Goal: Transaction & Acquisition: Purchase product/service

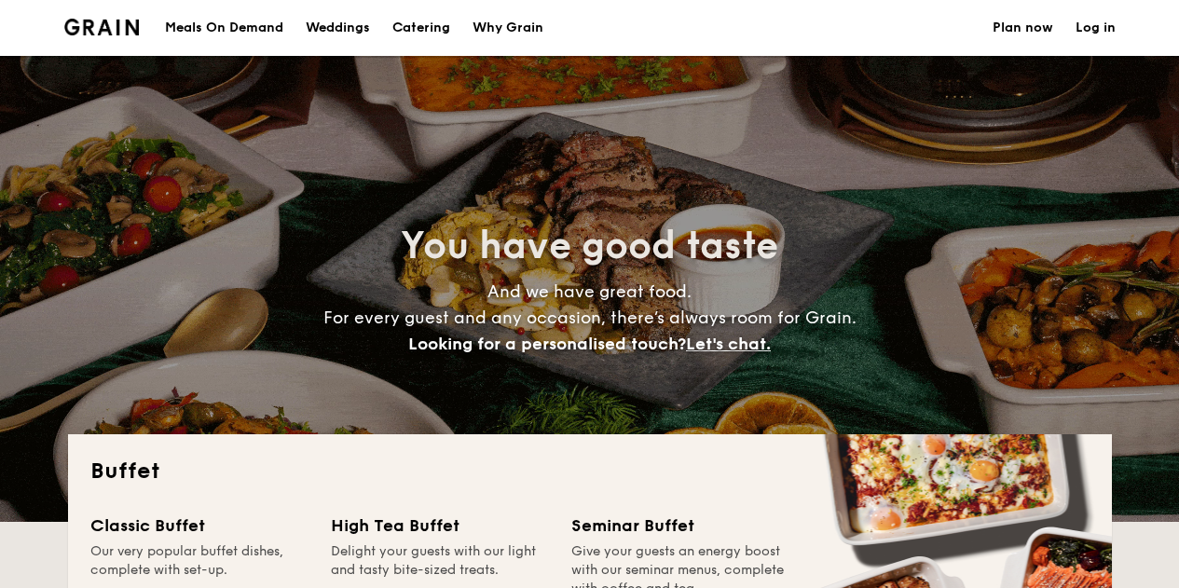
select select
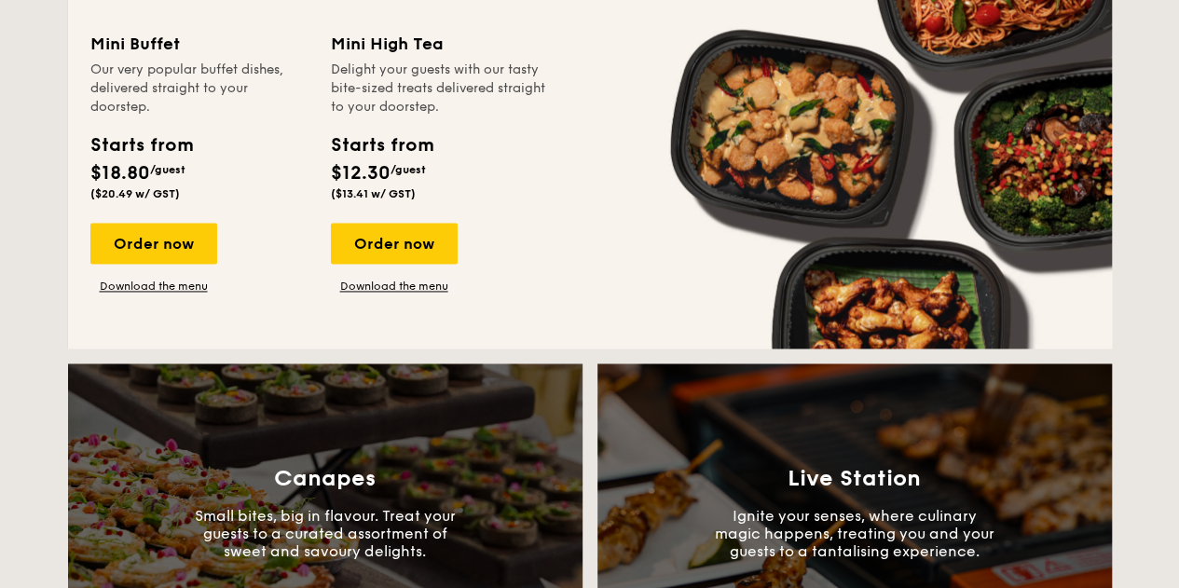
scroll to position [1304, 0]
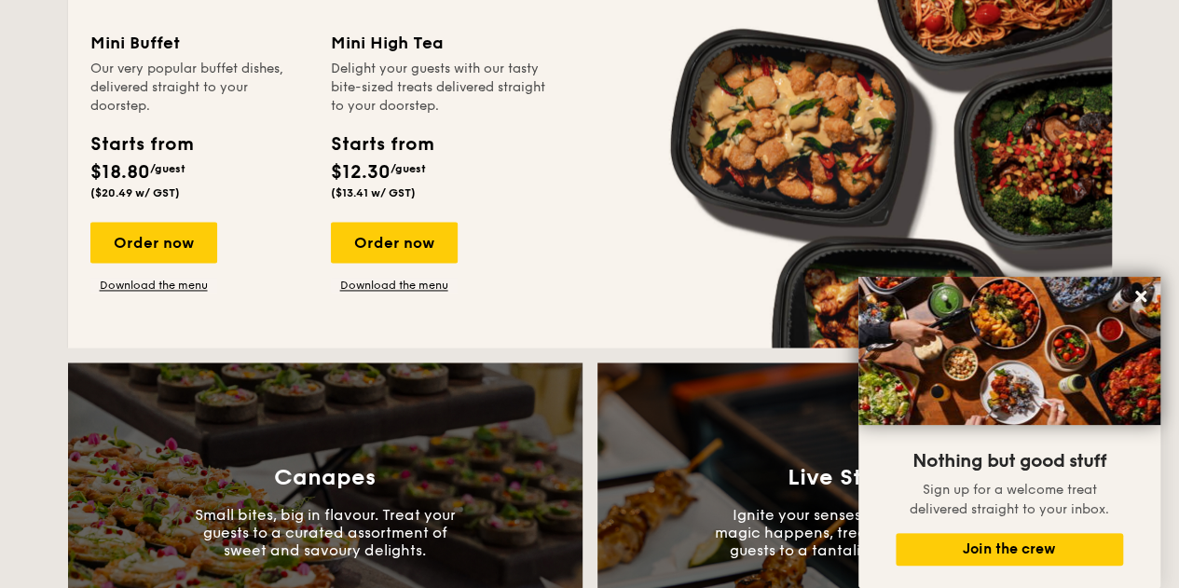
click at [173, 220] on div "Mini Buffet Our very popular buffet dishes, delivered straight to your doorstep…" at bounding box center [210, 161] width 240 height 263
click at [170, 239] on div "Order now" at bounding box center [153, 242] width 127 height 41
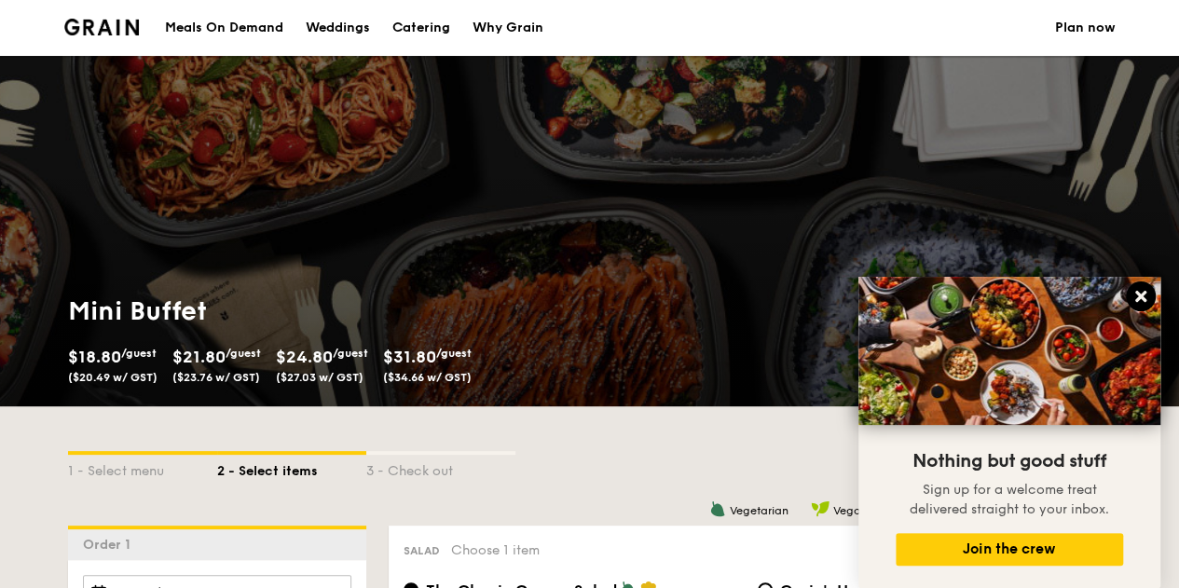
click at [1134, 300] on icon at bounding box center [1140, 296] width 17 height 17
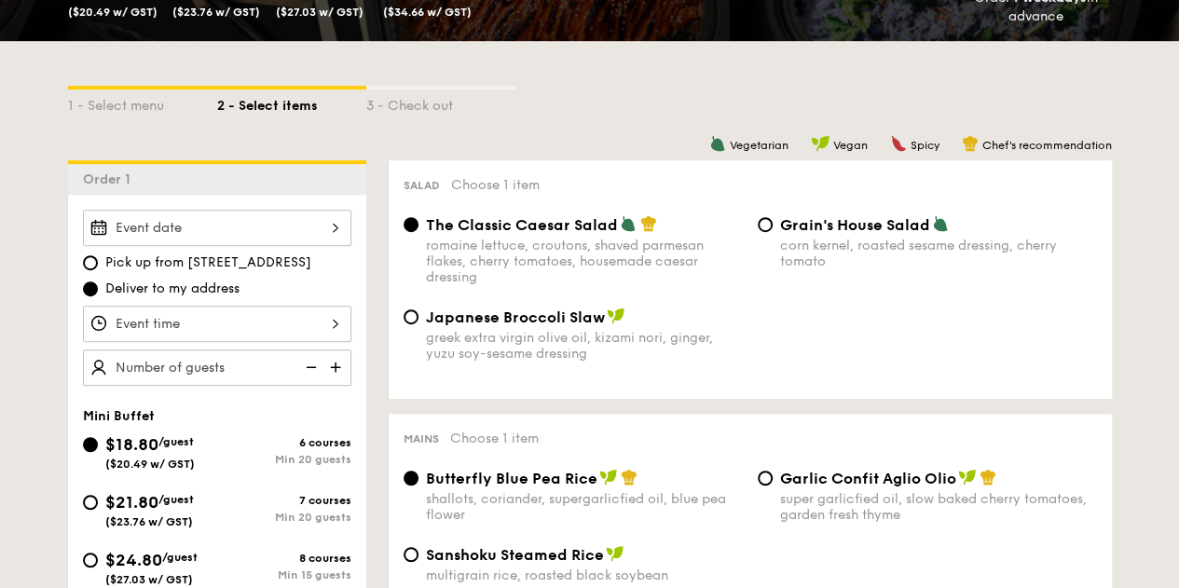
scroll to position [373, 0]
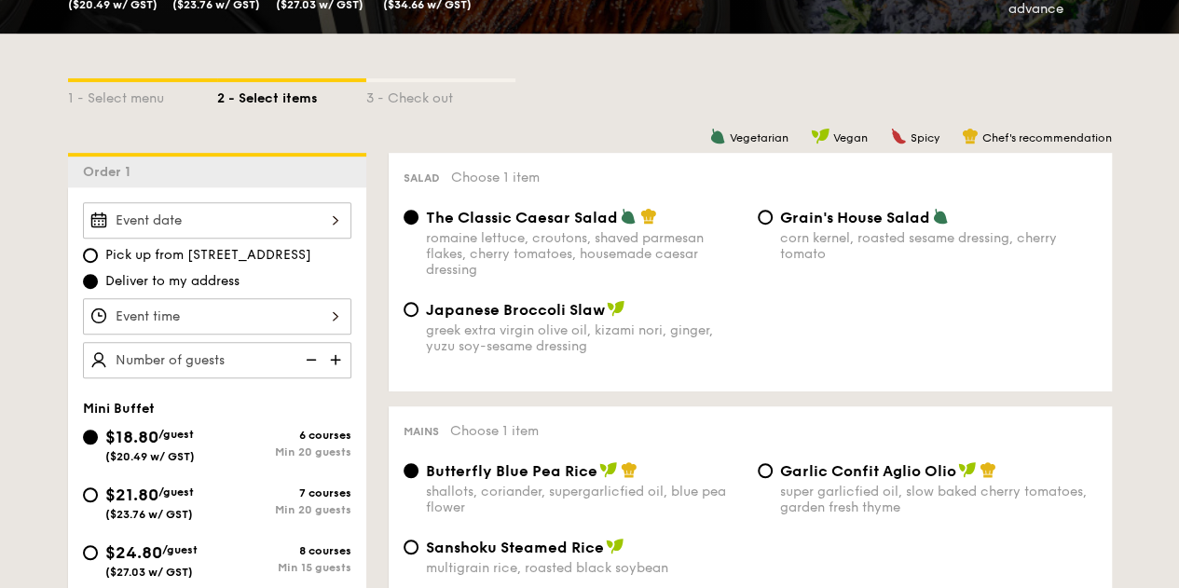
click at [233, 217] on div at bounding box center [217, 220] width 268 height 36
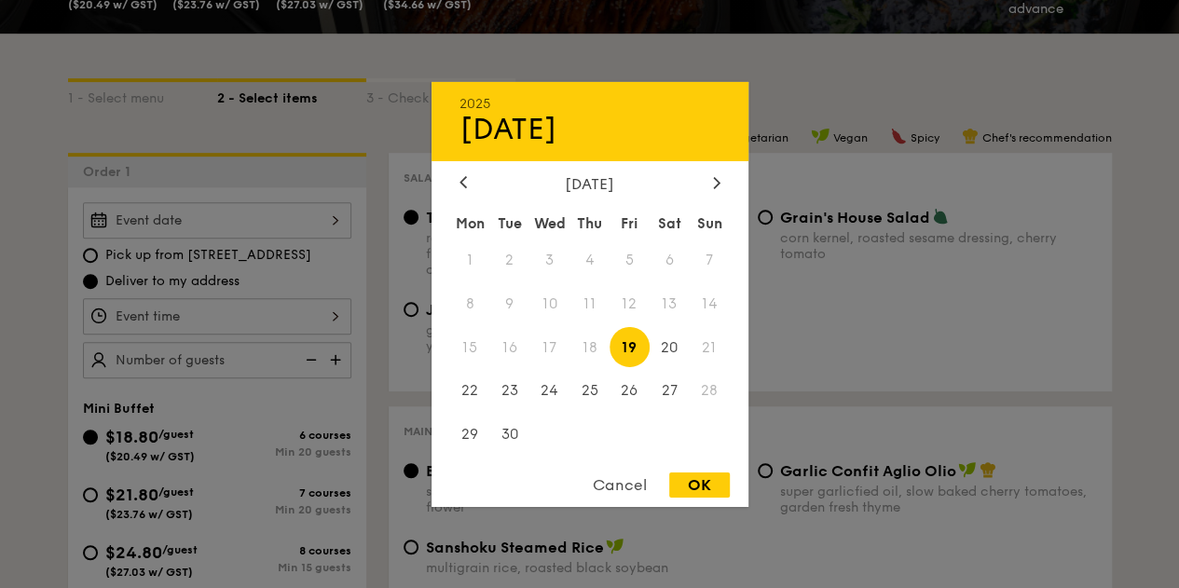
click at [615, 493] on div "Cancel" at bounding box center [619, 484] width 91 height 25
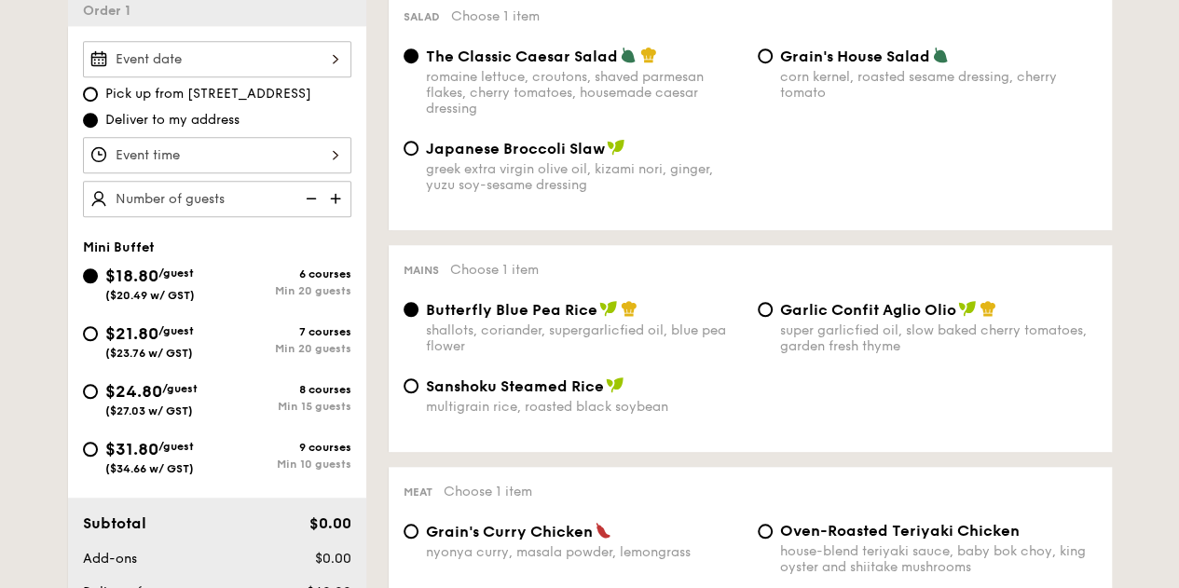
scroll to position [745, 0]
